Goal: Task Accomplishment & Management: Complete application form

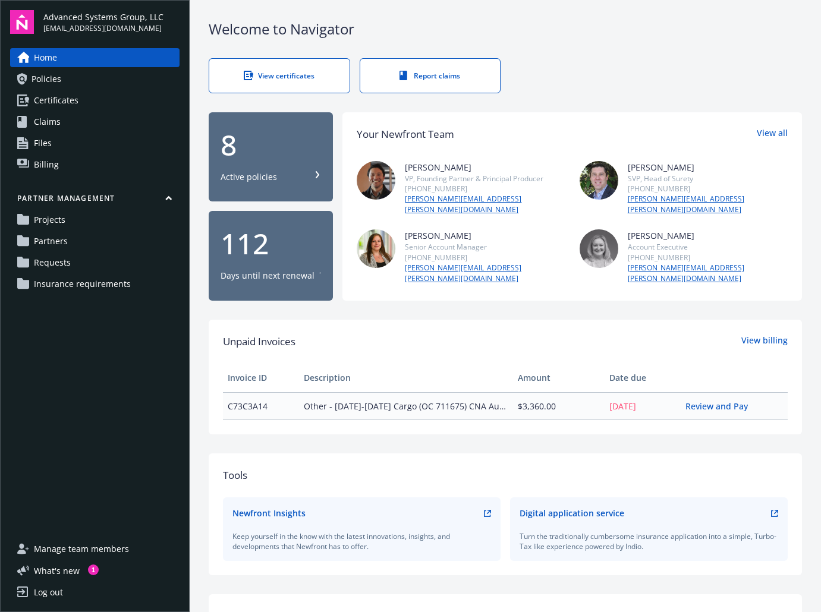
click at [73, 103] on span "Certificates" at bounding box center [56, 100] width 45 height 19
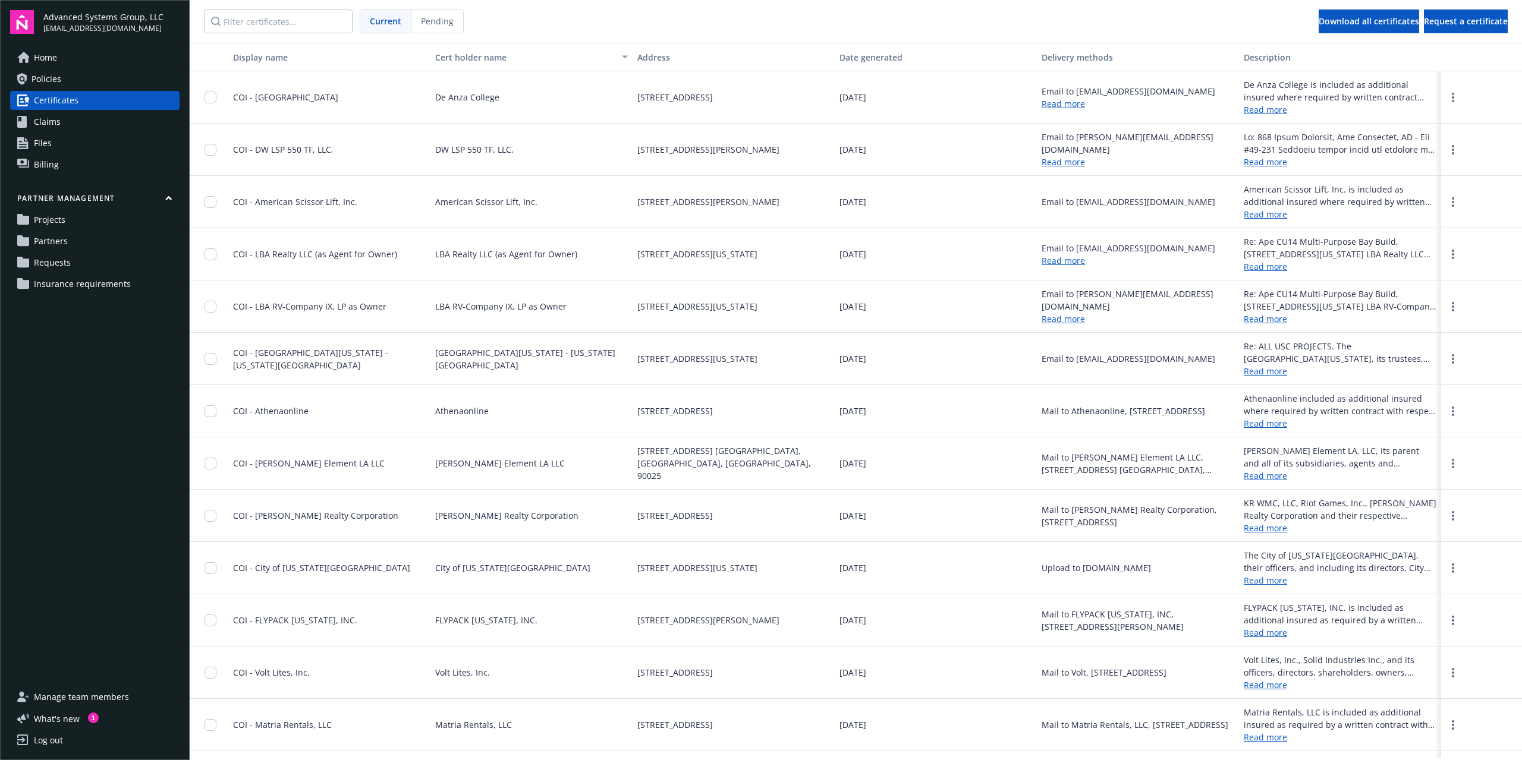
click at [104, 292] on span "Insurance requirements" at bounding box center [82, 284] width 97 height 19
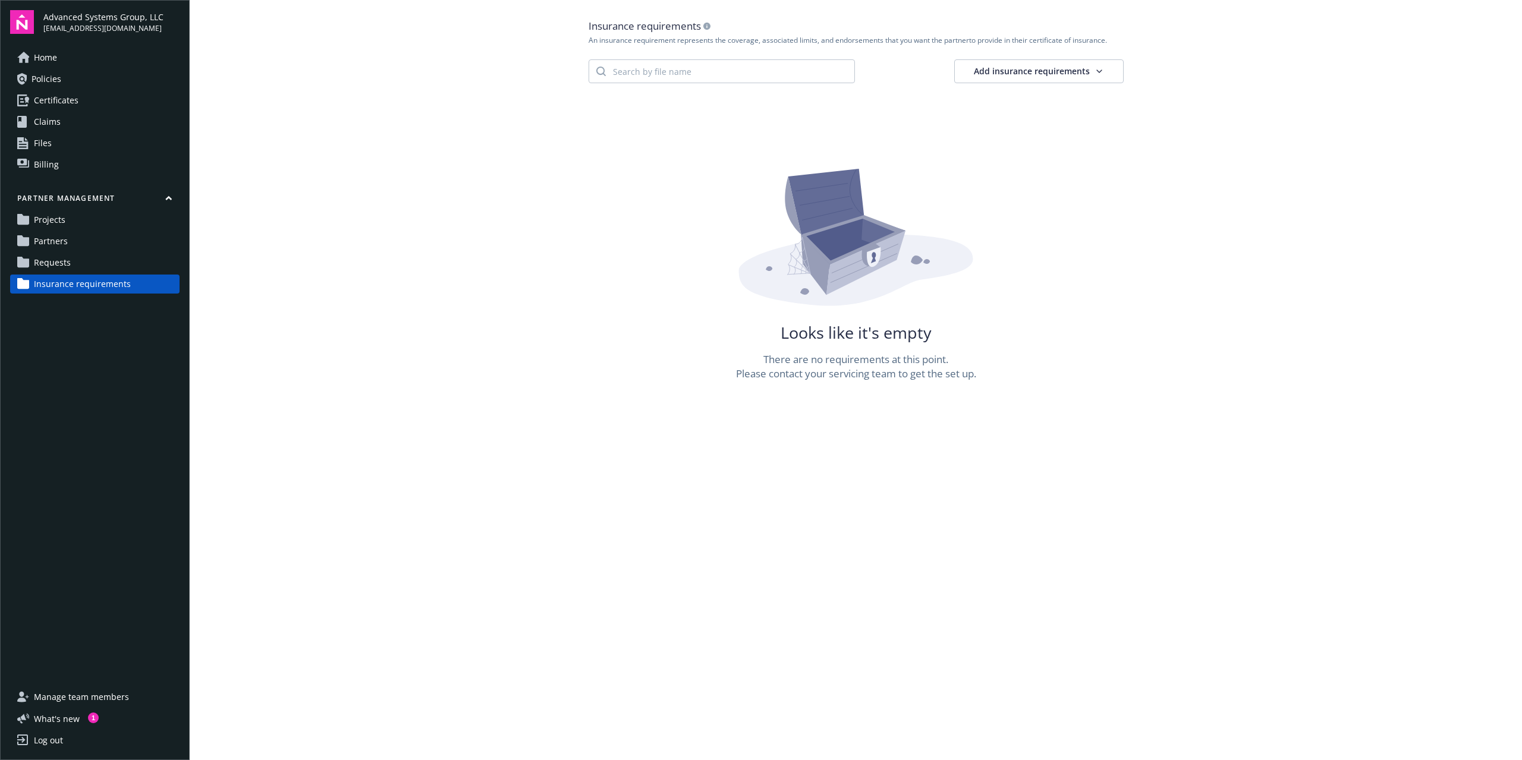
click at [92, 287] on span "Insurance requirements" at bounding box center [82, 284] width 97 height 19
click at [820, 73] on html "Advanced Systems Group, LLC [EMAIL_ADDRESS][DOMAIN_NAME] Home Policies Certific…" at bounding box center [761, 380] width 1522 height 760
click at [820, 97] on div "Create manually" at bounding box center [1075, 97] width 92 height 17
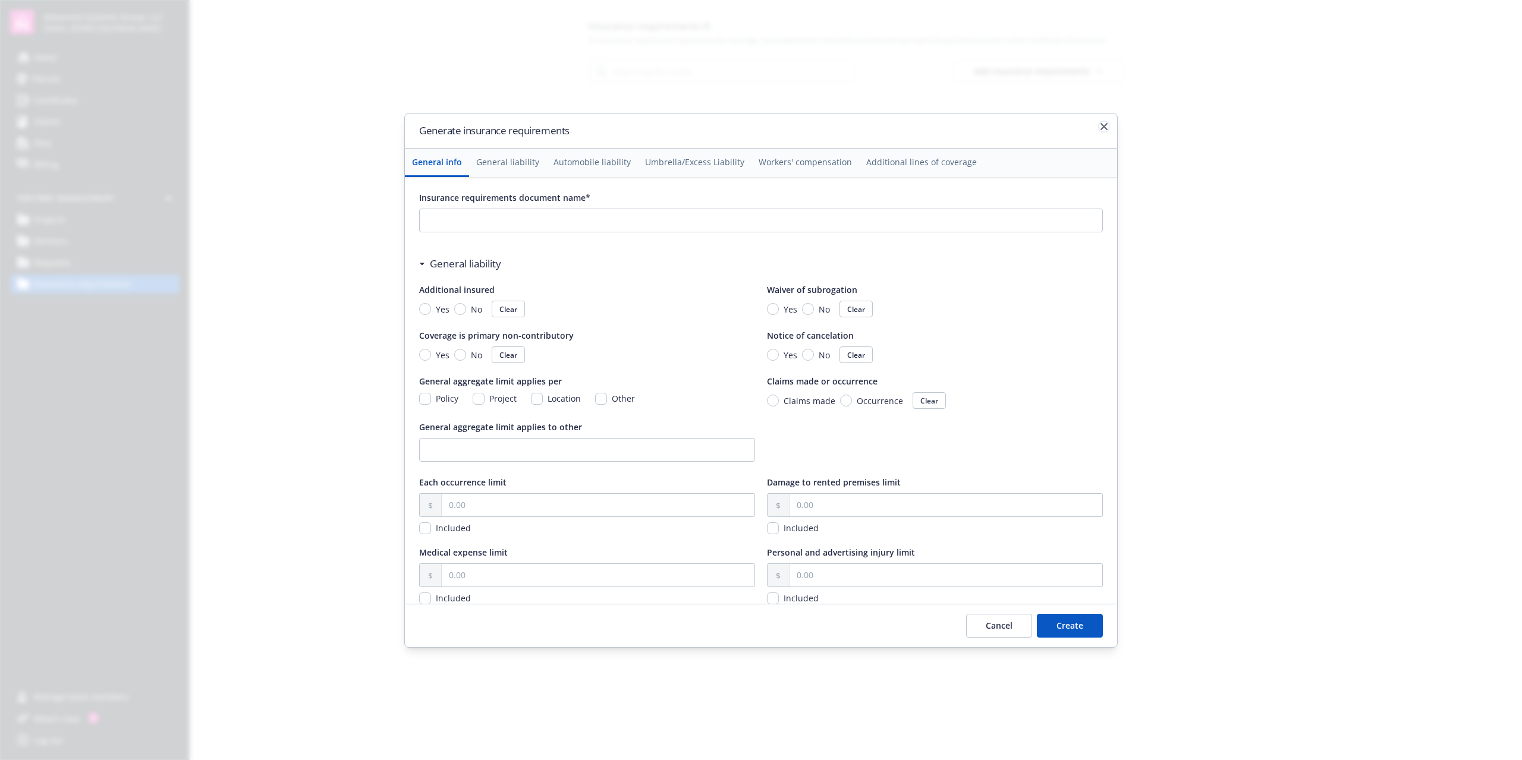
click at [820, 130] on icon "button" at bounding box center [1103, 126] width 7 height 7
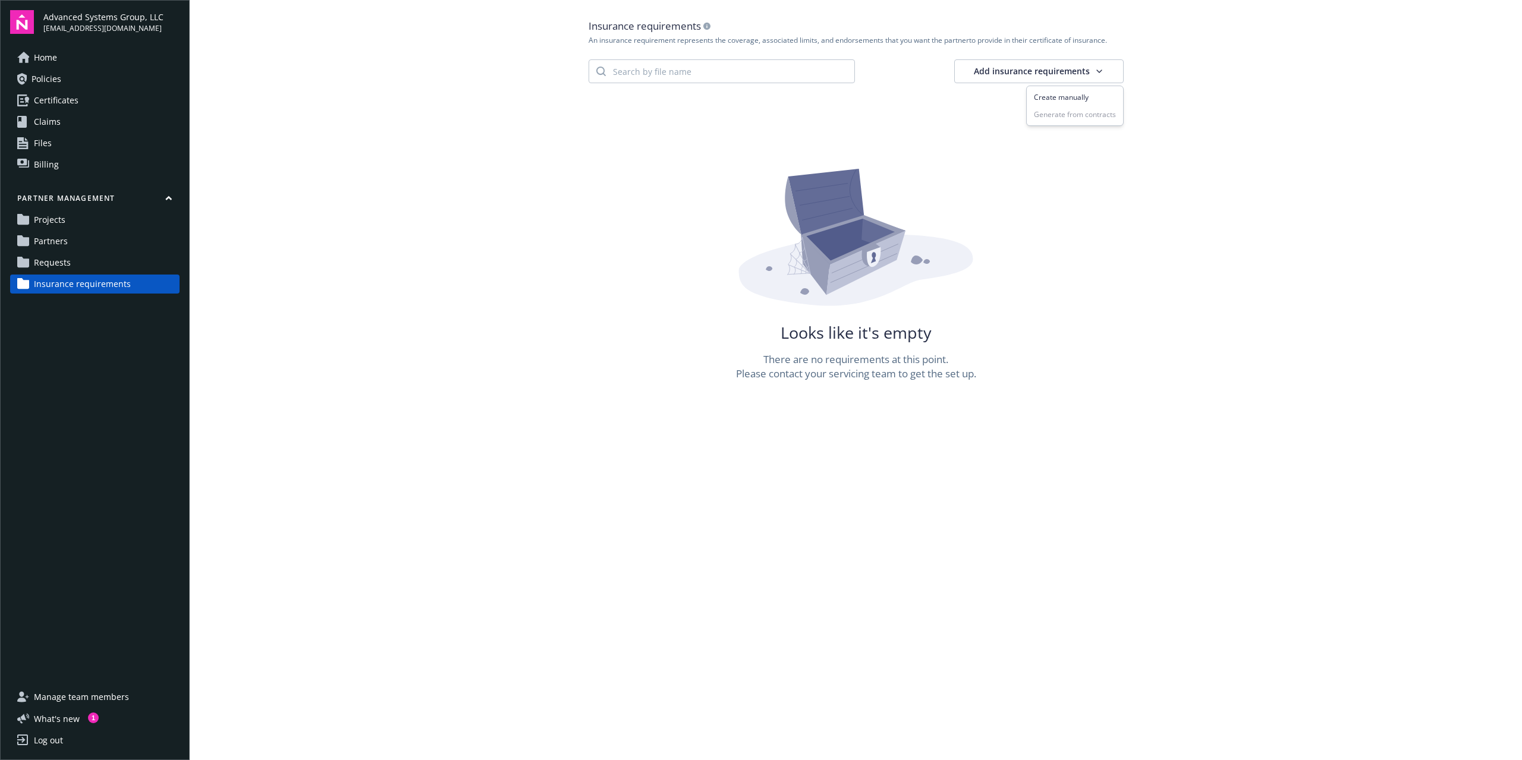
click at [820, 65] on html "Advanced Systems Group, LLC [EMAIL_ADDRESS][DOMAIN_NAME] Home Policies Certific…" at bounding box center [761, 380] width 1522 height 760
click at [820, 100] on div "Create manually" at bounding box center [1075, 97] width 92 height 17
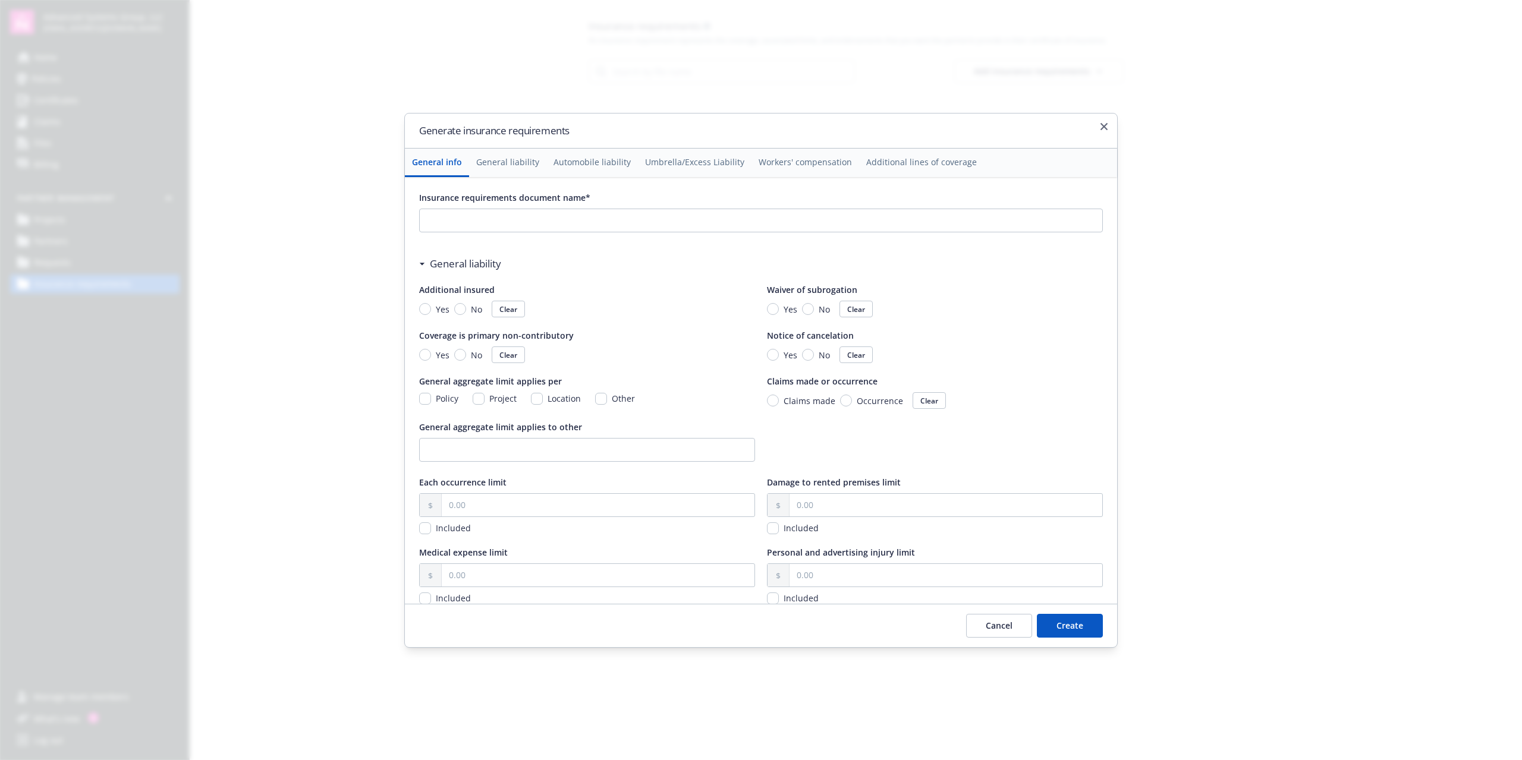
click at [820, 83] on div at bounding box center [761, 380] width 1522 height 760
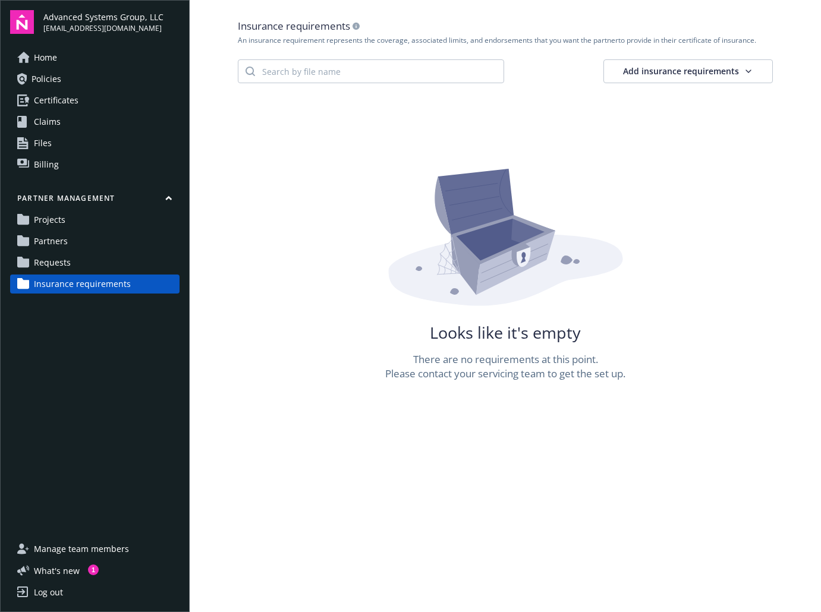
drag, startPoint x: 133, startPoint y: 437, endPoint x: 125, endPoint y: 439, distance: 7.2
click at [129, 437] on div "Home Policies Certificates Claims Files Billing Partner management Projects Par…" at bounding box center [94, 286] width 169 height 477
click at [95, 393] on div "Home Policies Certificates Claims Files Billing Partner management Projects Par…" at bounding box center [94, 286] width 169 height 477
drag, startPoint x: 379, startPoint y: 313, endPoint x: 383, endPoint y: 308, distance: 6.8
click at [379, 314] on div "Looks like it's empty There are no requirements at this point. Please contact y…" at bounding box center [505, 275] width 535 height 212
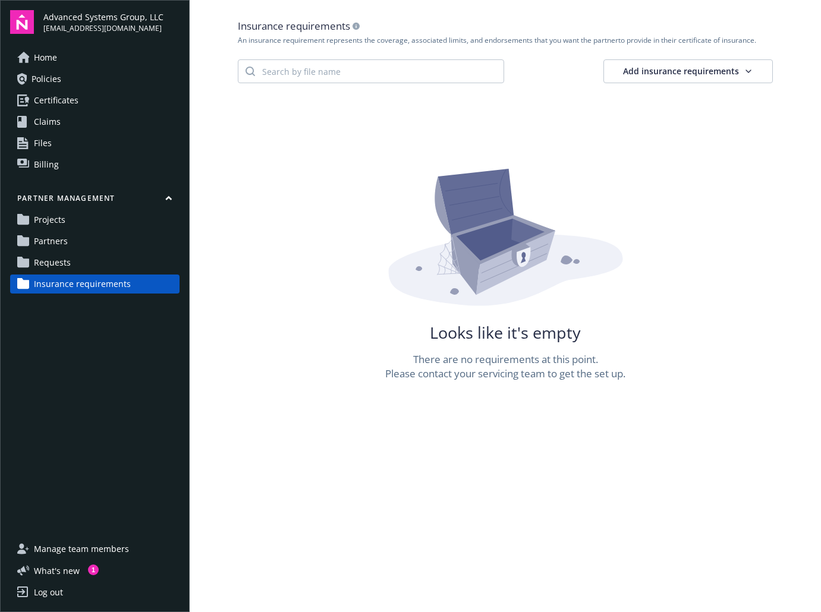
click at [720, 78] on html "Advanced Systems Group, LLC [EMAIL_ADDRESS][DOMAIN_NAME] Home Policies Certific…" at bounding box center [410, 306] width 821 height 612
click at [713, 99] on div "Create manually" at bounding box center [724, 97] width 92 height 17
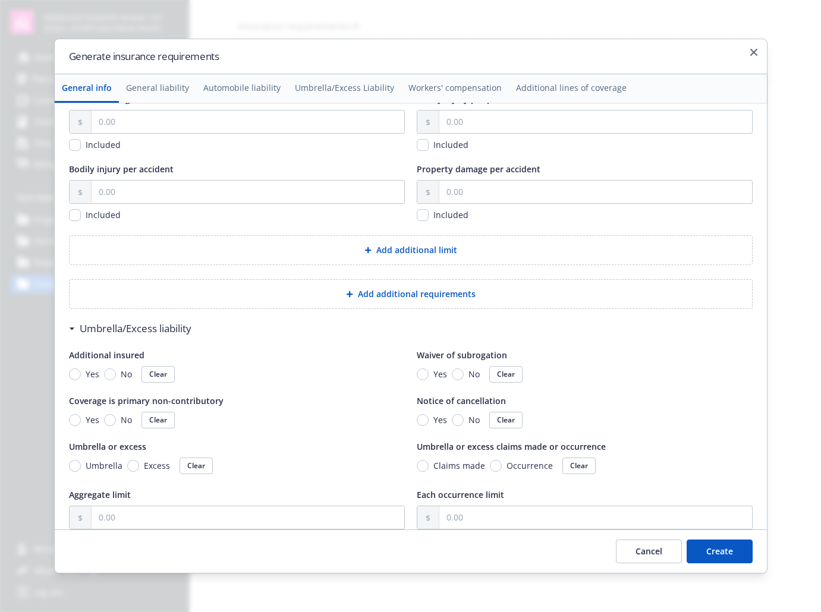
scroll to position [773, 0]
click at [754, 55] on icon "button" at bounding box center [753, 52] width 7 height 7
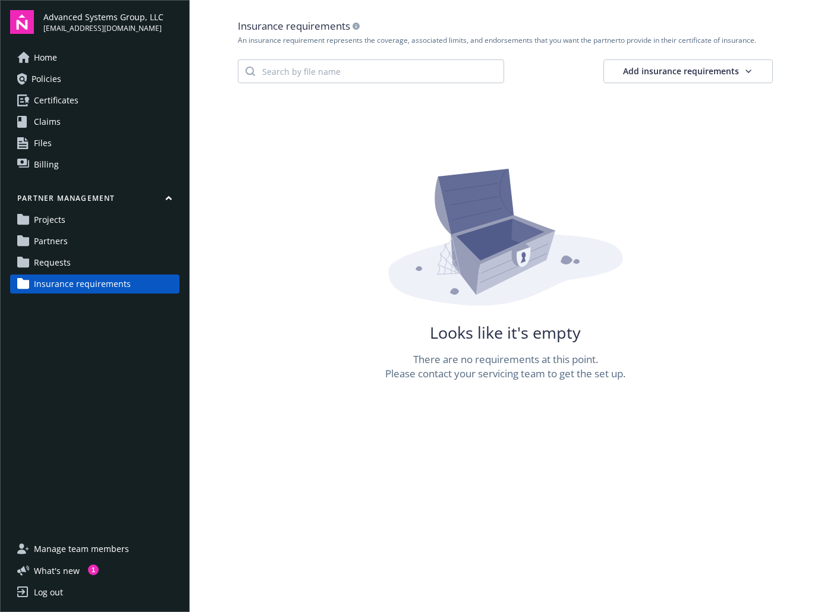
click at [763, 40] on div "An insurance requirement represents the coverage, associated limits, and endors…" at bounding box center [505, 41] width 535 height 10
click at [475, 340] on div "Looks like it's empty" at bounding box center [505, 333] width 151 height 14
click at [275, 219] on div "Looks like it's empty There are no requirements at this point. Please contact y…" at bounding box center [505, 275] width 535 height 212
click at [95, 448] on div "Home Policies Certificates Claims Files Billing Partner management Projects Par…" at bounding box center [94, 286] width 169 height 477
click at [310, 387] on main "Insurance requirements An insurance requirement represents the coverage, associ…" at bounding box center [505, 306] width 631 height 612
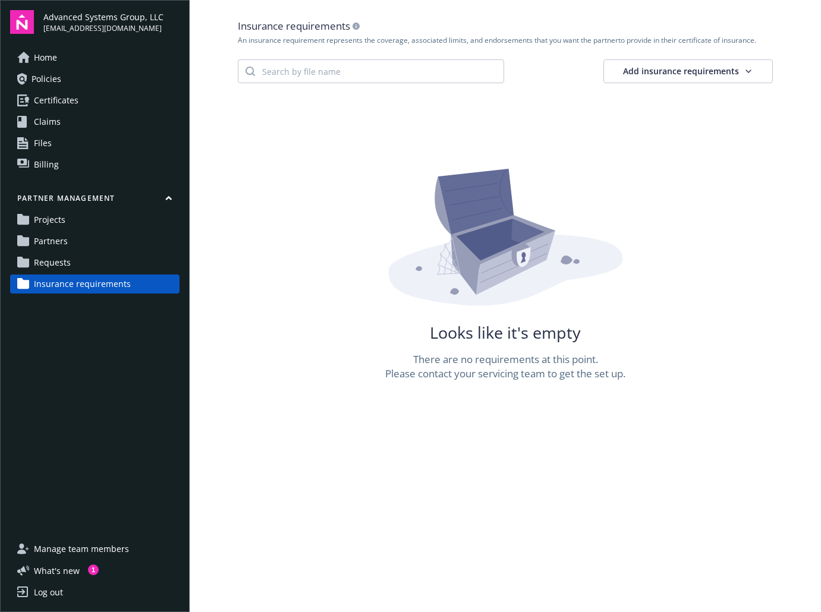
click at [78, 373] on div "Home Policies Certificates Claims Files Billing Partner management Projects Par…" at bounding box center [94, 286] width 169 height 477
click at [317, 522] on main "Insurance requirements An insurance requirement represents the coverage, associ…" at bounding box center [505, 306] width 631 height 612
click at [146, 446] on div "Home Policies Certificates Claims Files Billing Partner management Projects Par…" at bounding box center [94, 286] width 169 height 477
click at [401, 446] on main "Insurance requirements An insurance requirement represents the coverage, associ…" at bounding box center [505, 306] width 631 height 612
click at [470, 490] on main "Insurance requirements An insurance requirement represents the coverage, associ…" at bounding box center [505, 306] width 631 height 612
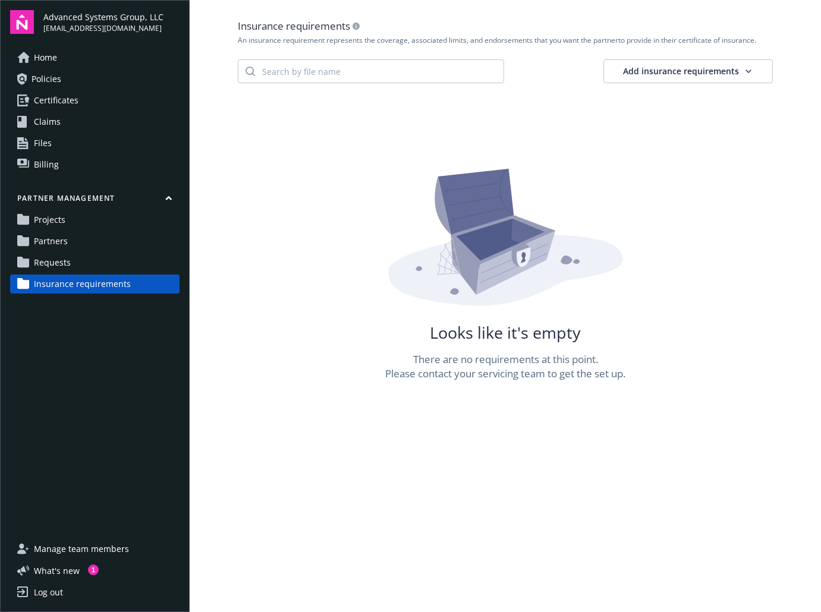
click at [472, 493] on main "Insurance requirements An insurance requirement represents the coverage, associ…" at bounding box center [505, 306] width 631 height 612
click at [690, 438] on main "Insurance requirements An insurance requirement represents the coverage, associ…" at bounding box center [505, 306] width 631 height 612
click at [126, 432] on div "Home Policies Certificates Claims Files Billing Partner management Projects Par…" at bounding box center [94, 286] width 169 height 477
click at [323, 484] on main "Insurance requirements An insurance requirement represents the coverage, associ…" at bounding box center [505, 306] width 631 height 612
drag, startPoint x: 297, startPoint y: 229, endPoint x: 318, endPoint y: 222, distance: 22.2
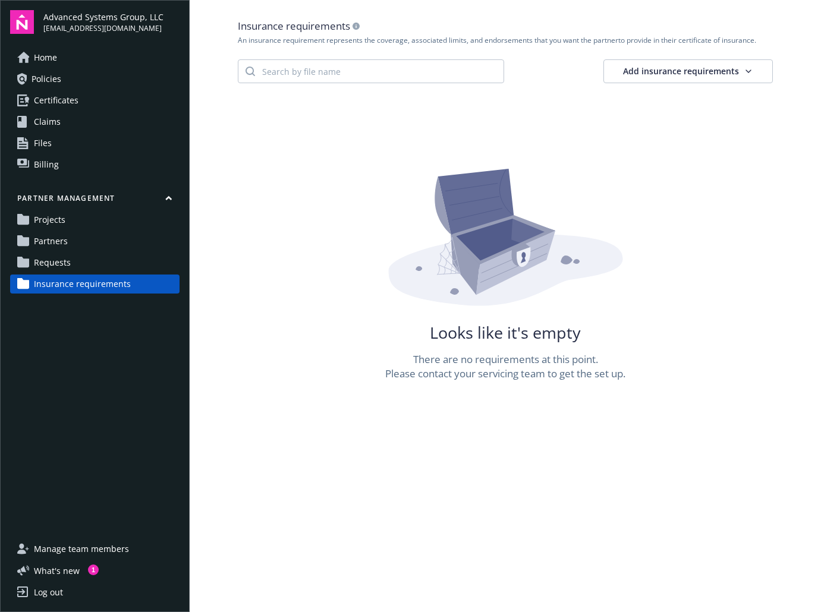
click at [297, 229] on div "Looks like it's empty There are no requirements at this point. Please contact y…" at bounding box center [505, 275] width 535 height 212
